Goal: Communication & Community: Answer question/provide support

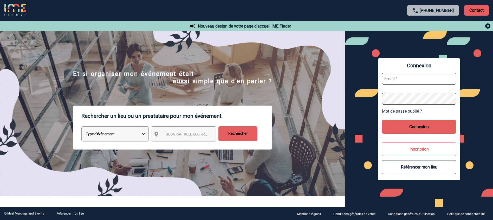
click at [397, 76] on input "text" at bounding box center [419, 79] width 74 height 12
type input "alexandra.coignard@sanofi.com"
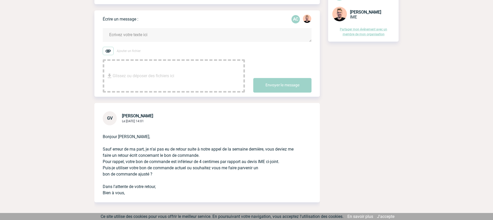
scroll to position [67, 0]
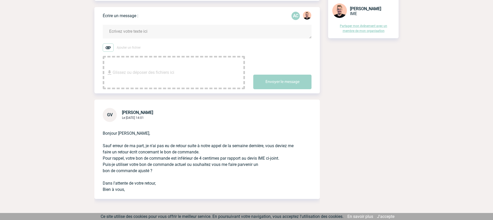
click at [165, 33] on textarea at bounding box center [207, 32] width 209 height 14
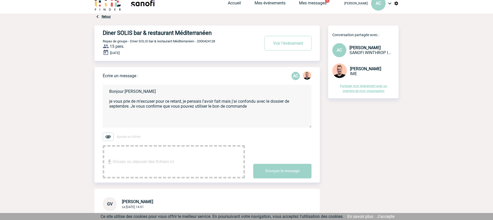
scroll to position [0, 0]
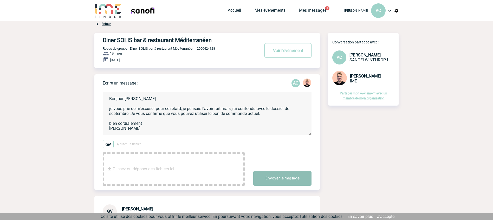
type textarea "Bonjour Gabrielle je vous prie de m'excuser pour ce retard, je pensais l'avoir …"
click at [279, 176] on button "Envoyer le message" at bounding box center [282, 178] width 58 height 15
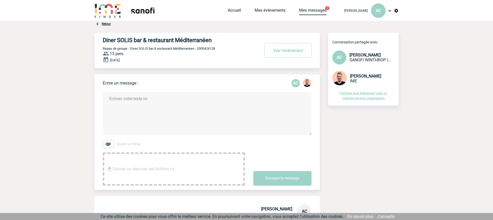
click at [299, 9] on link "Mes messages" at bounding box center [313, 11] width 28 height 7
